Goal: Transaction & Acquisition: Subscribe to service/newsletter

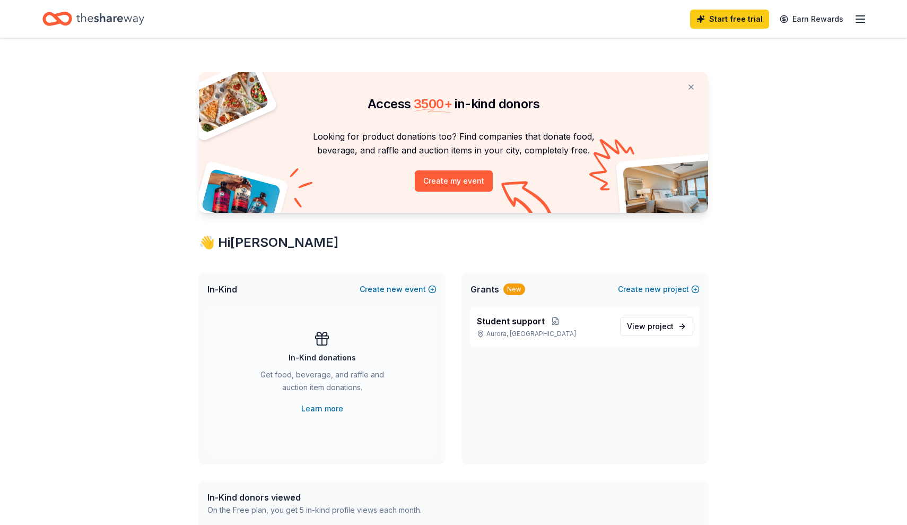
click at [822, 362] on div "Access 3500 + in-kind donors Looking for product donations too? Find companies …" at bounding box center [453, 418] width 907 height 760
click at [691, 87] on button at bounding box center [691, 86] width 25 height 21
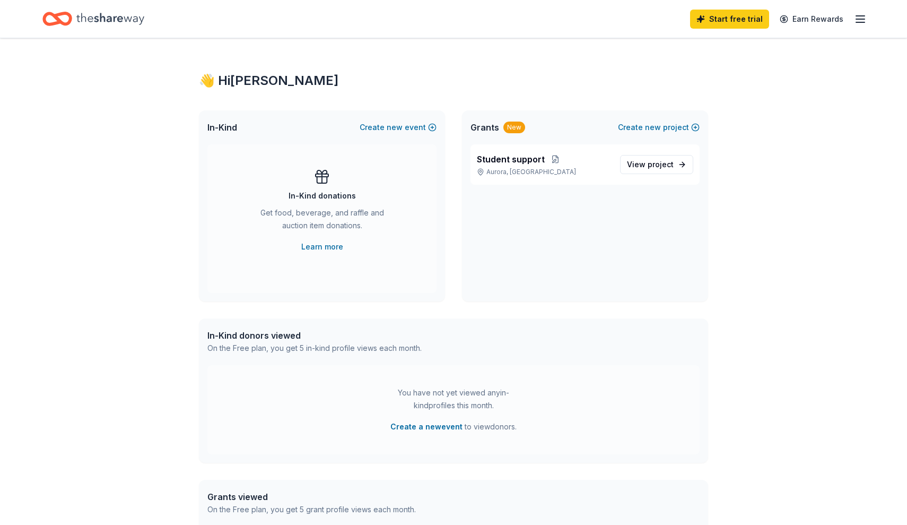
click at [746, 203] on div "👋 Hi [PERSON_NAME] In-Kind Create new event In-Kind donations Get food, beverag…" at bounding box center [453, 337] width 907 height 598
click at [862, 19] on line "button" at bounding box center [860, 19] width 8 height 0
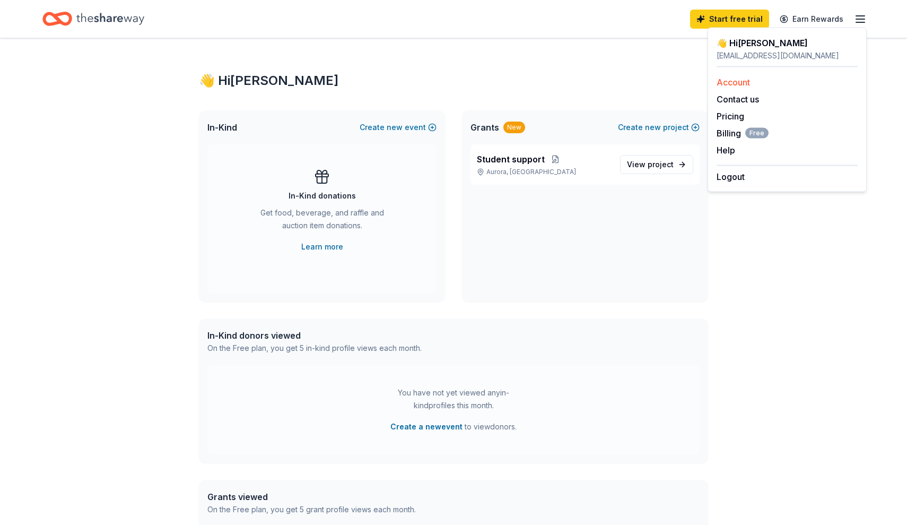
click at [744, 80] on link "Account" at bounding box center [733, 82] width 33 height 11
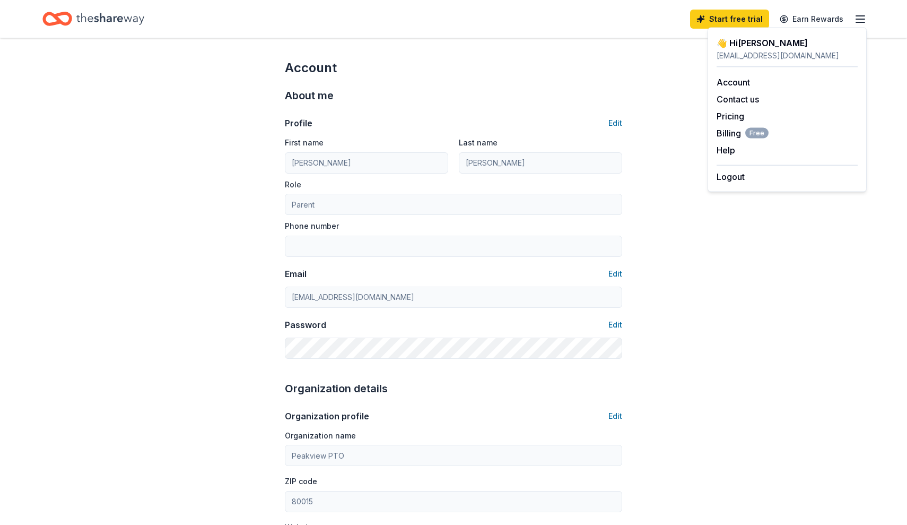
click at [183, 166] on div "Account About me Profile Edit First name [PERSON_NAME] Last name [PERSON_NAME] …" at bounding box center [453, 511] width 907 height 947
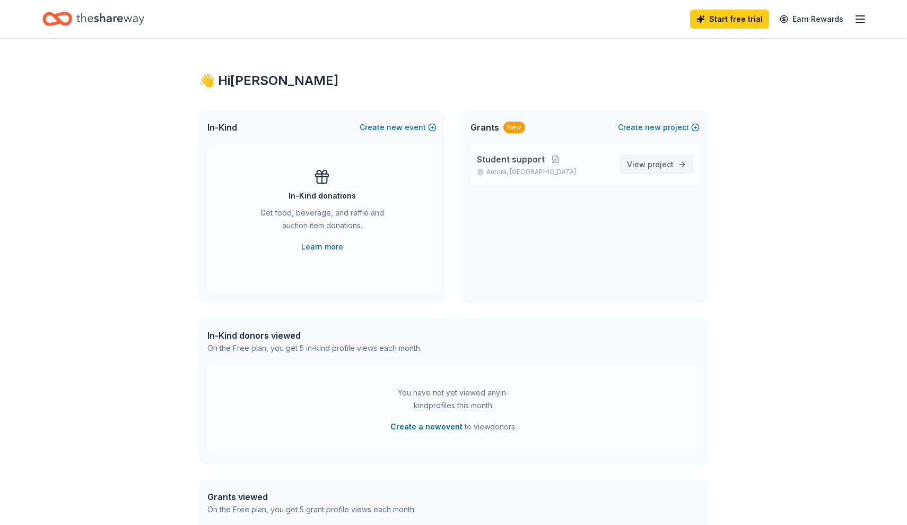
click at [657, 165] on span "project" at bounding box center [661, 164] width 26 height 9
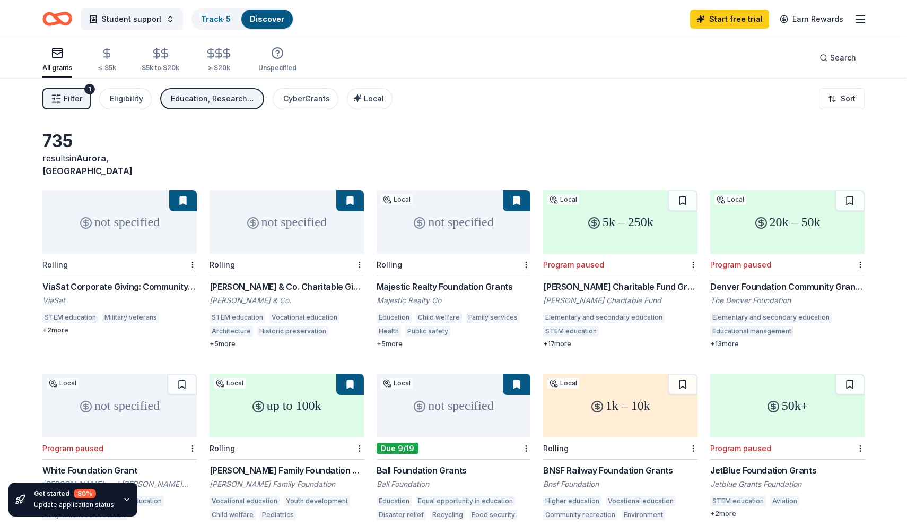
click at [214, 60] on div "> $20k" at bounding box center [219, 59] width 28 height 25
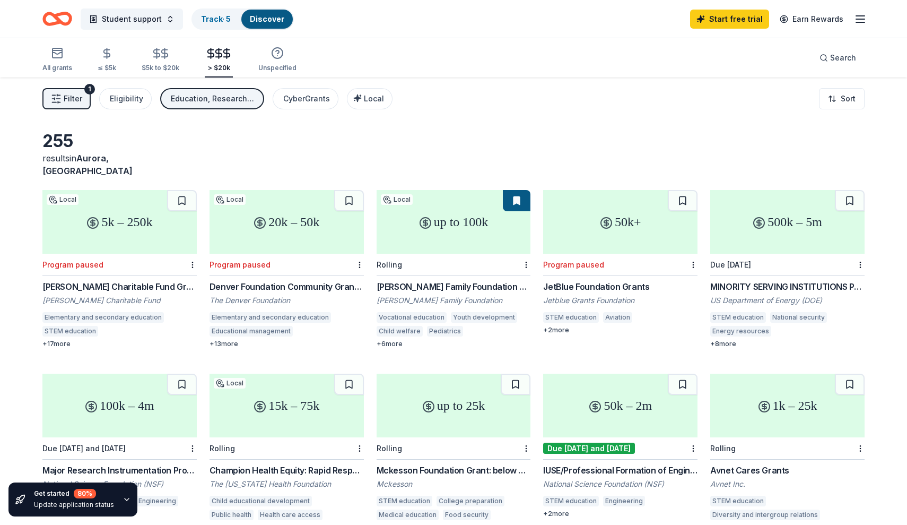
click at [473, 100] on div "Filter 1 Eligibility Education, Research, General operations, Other CyberGrants…" at bounding box center [453, 98] width 907 height 42
click at [367, 99] on span "Local" at bounding box center [374, 98] width 20 height 9
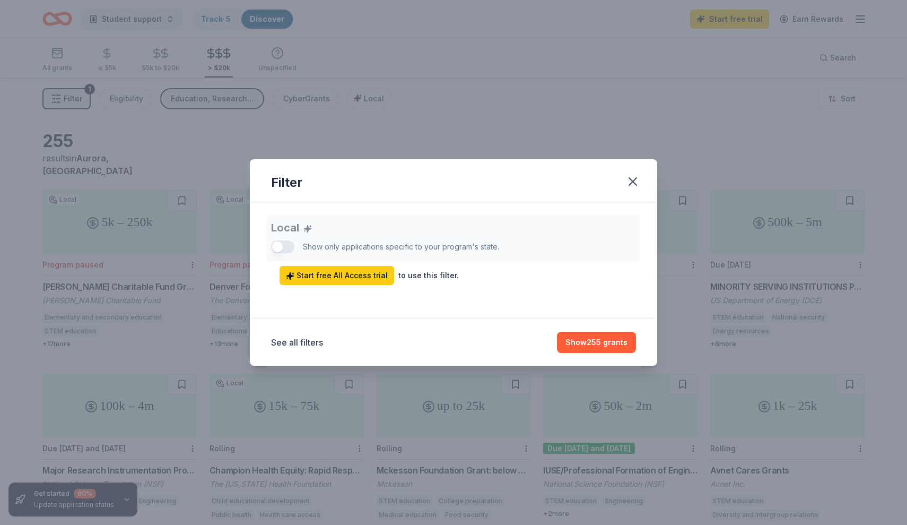
click at [280, 248] on div "Local Show only applications specific to your program's state. Start free All A…" at bounding box center [453, 250] width 365 height 70
click at [629, 183] on icon "button" at bounding box center [633, 181] width 15 height 15
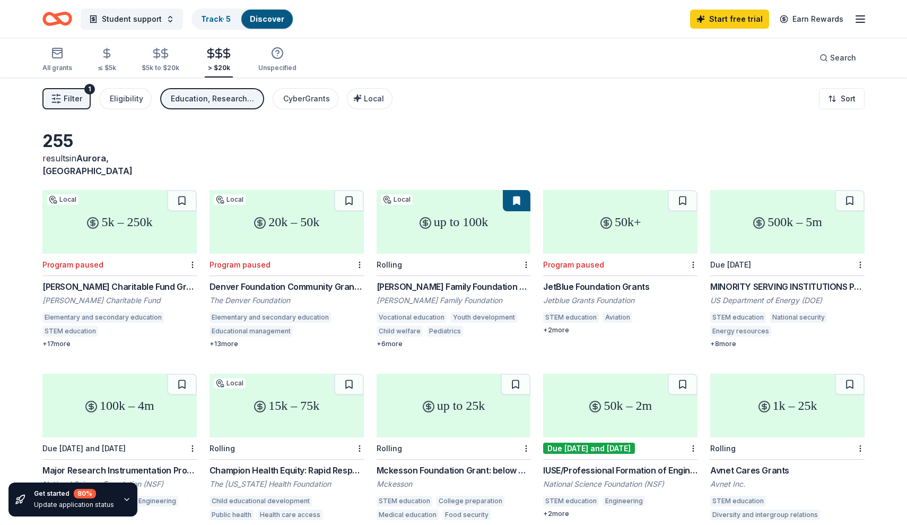
click at [79, 98] on span "Filter" at bounding box center [73, 98] width 19 height 13
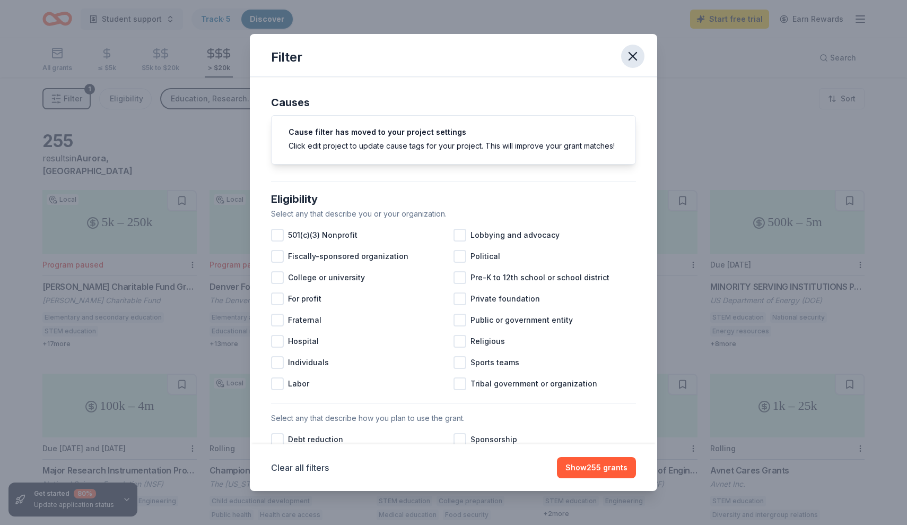
click at [633, 58] on icon "button" at bounding box center [633, 56] width 15 height 15
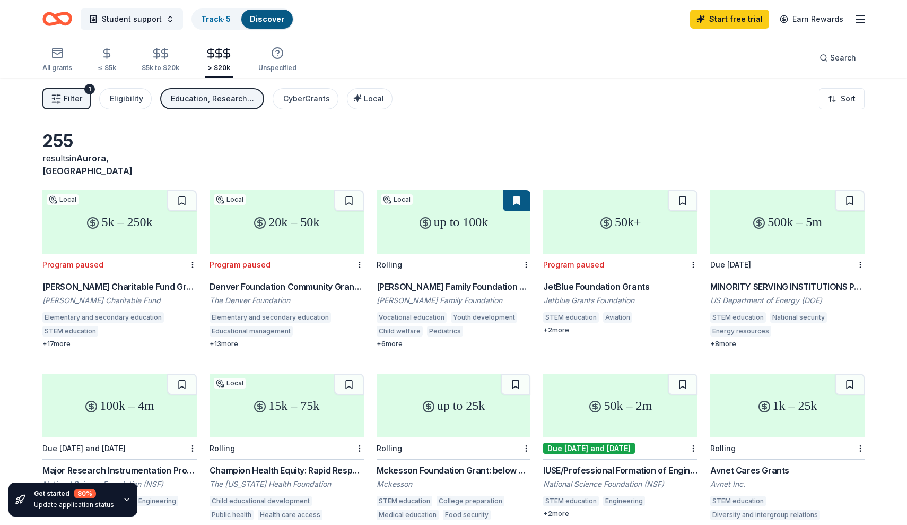
click at [546, 76] on div "All grants ≤ $5k $5k to $20k > $20k Unspecified Search" at bounding box center [453, 57] width 822 height 39
click at [74, 99] on span "Filter" at bounding box center [73, 98] width 19 height 13
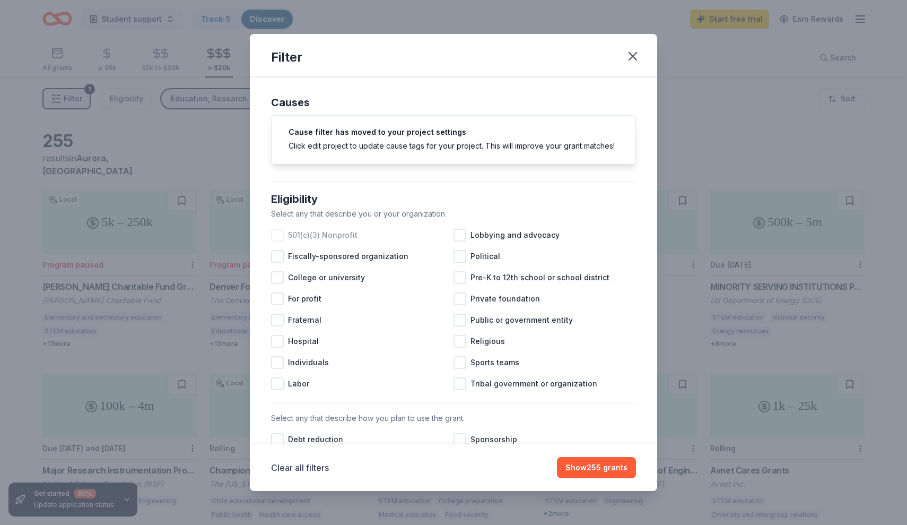
click at [275, 235] on div at bounding box center [277, 235] width 13 height 13
click at [509, 414] on div "Select any that describe how you plan to use the grant." at bounding box center [453, 418] width 365 height 13
drag, startPoint x: 388, startPoint y: 424, endPoint x: 388, endPoint y: 392, distance: 31.8
click at [388, 392] on div "Causes Cause filter has moved to your project settings Click edit project to up…" at bounding box center [453, 523] width 365 height 876
click at [349, 419] on div "Select any that describe how you plan to use the grant." at bounding box center [453, 418] width 365 height 13
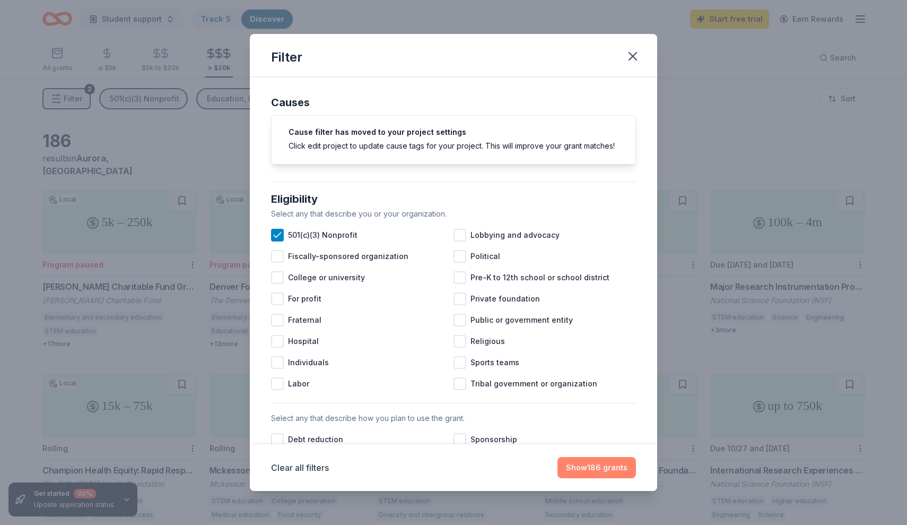
click at [613, 471] on button "Show 186 grants" at bounding box center [597, 467] width 79 height 21
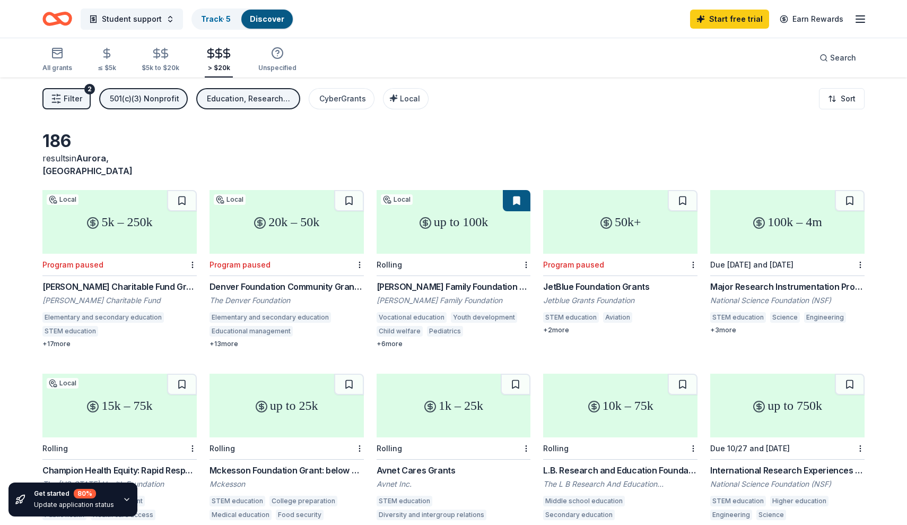
click at [726, 119] on div "Filter 2 501(c)(3) Nonprofit Education, Research, General operations, Other Cyb…" at bounding box center [453, 98] width 907 height 42
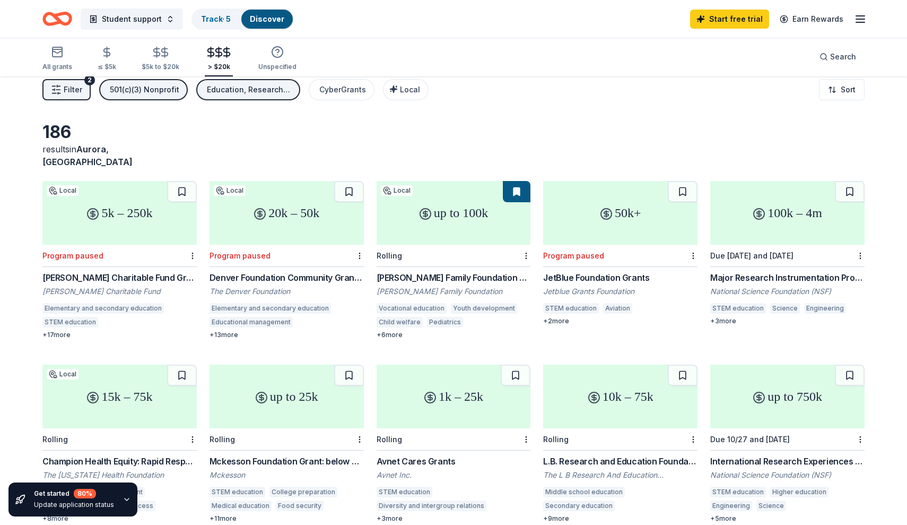
scroll to position [5, 0]
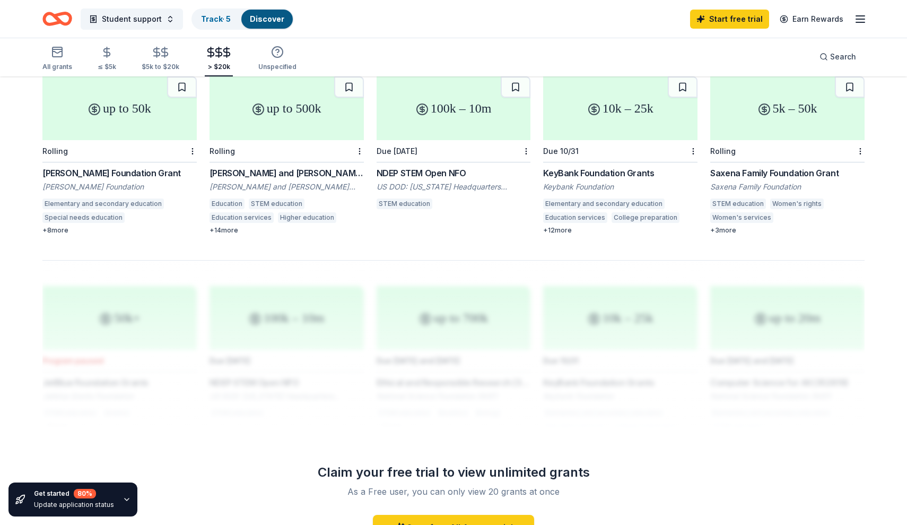
scroll to position [667, 0]
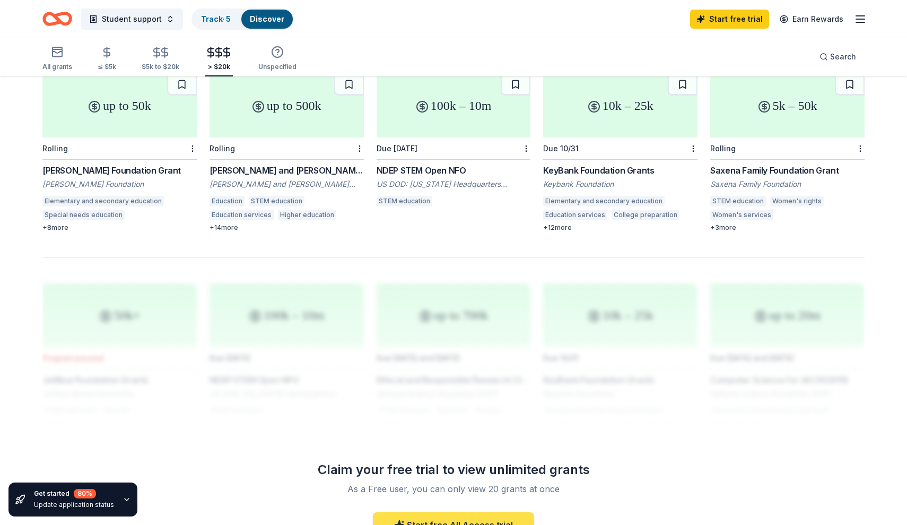
click at [469, 512] on link "Start free All Access trial" at bounding box center [453, 524] width 161 height 25
click at [433, 512] on link "Start free All Access trial" at bounding box center [453, 524] width 161 height 25
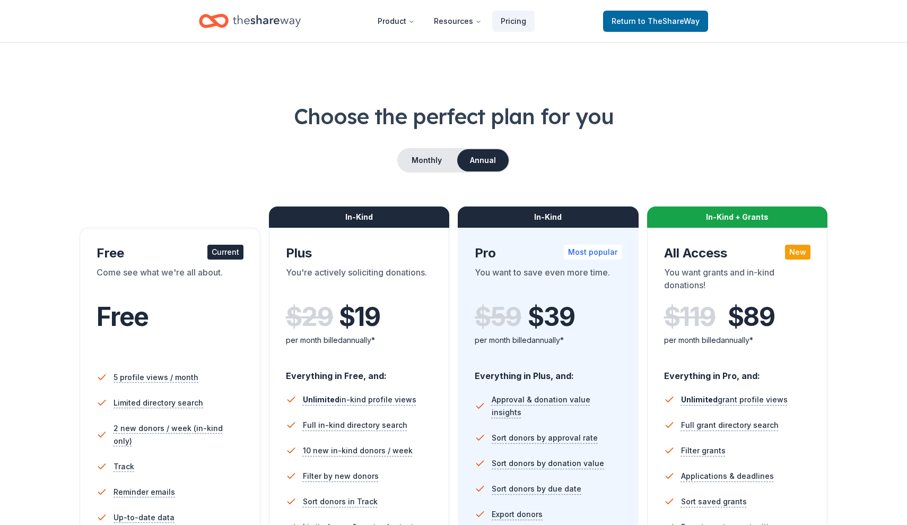
click at [719, 121] on h1 "Choose the perfect plan for you" at bounding box center [453, 116] width 822 height 30
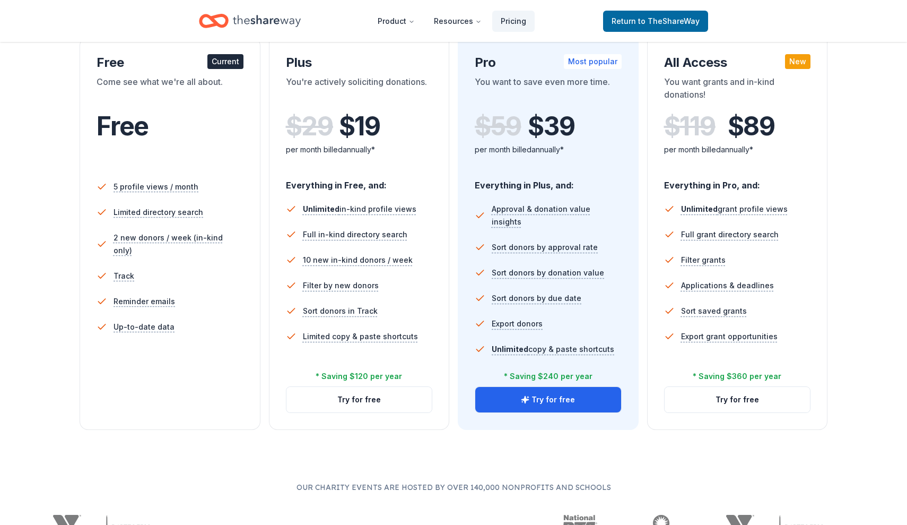
scroll to position [203, 0]
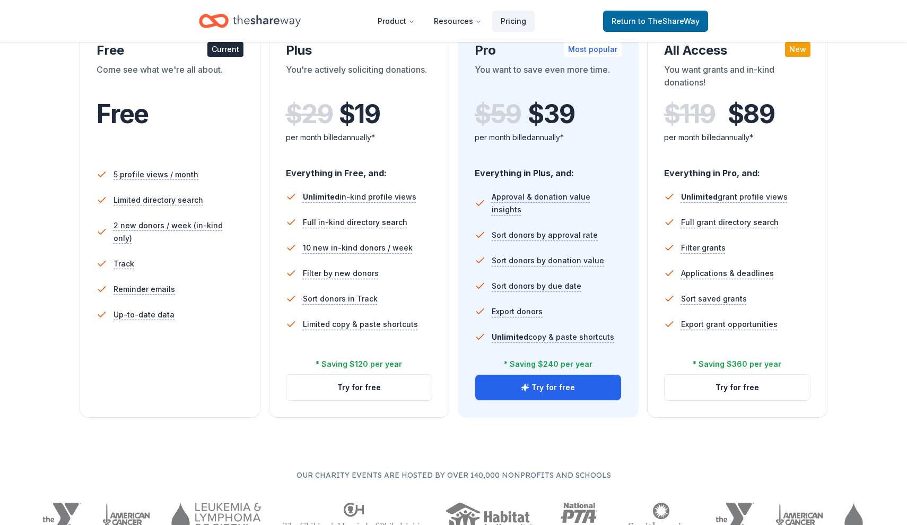
click at [869, 231] on div "Choose the perfect plan for you Monthly Annual Free Current Come see what we're…" at bounding box center [453, 247] width 907 height 696
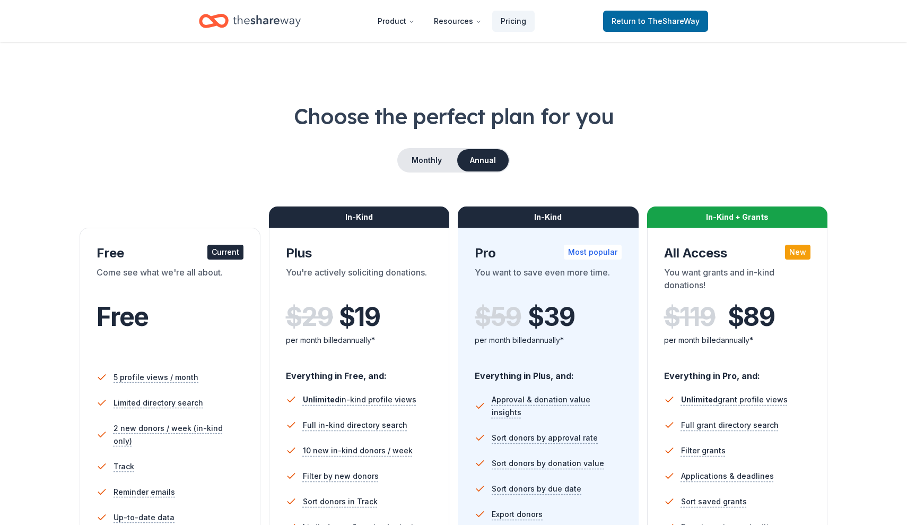
scroll to position [0, 0]
click at [456, 36] on header "Product Resources Pricing Return to TheShareWay" at bounding box center [453, 21] width 907 height 42
click at [455, 15] on button "Resources" at bounding box center [458, 21] width 65 height 21
click at [711, 105] on h1 "Choose the perfect plan for you" at bounding box center [453, 116] width 822 height 30
